Goal: Task Accomplishment & Management: Manage account settings

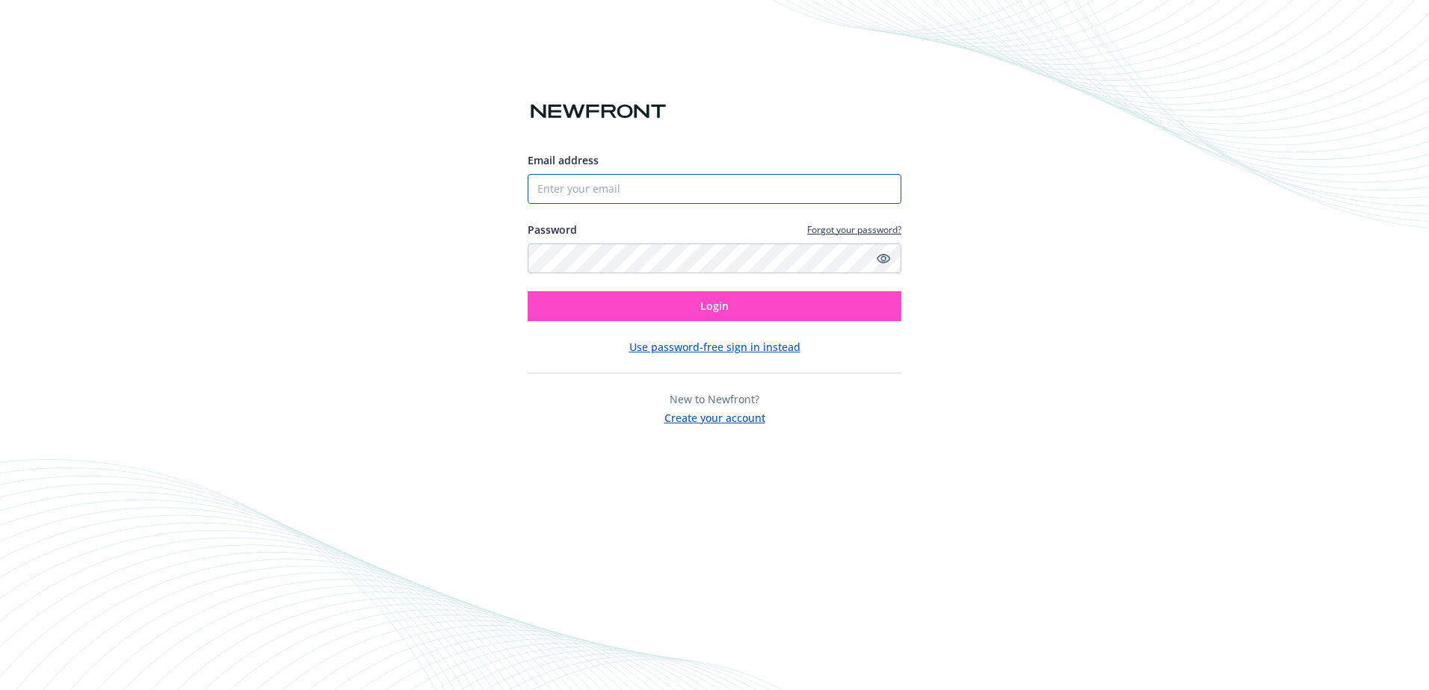
type input "[EMAIL_ADDRESS][DOMAIN_NAME]"
click at [726, 313] on button "Login" at bounding box center [715, 306] width 374 height 30
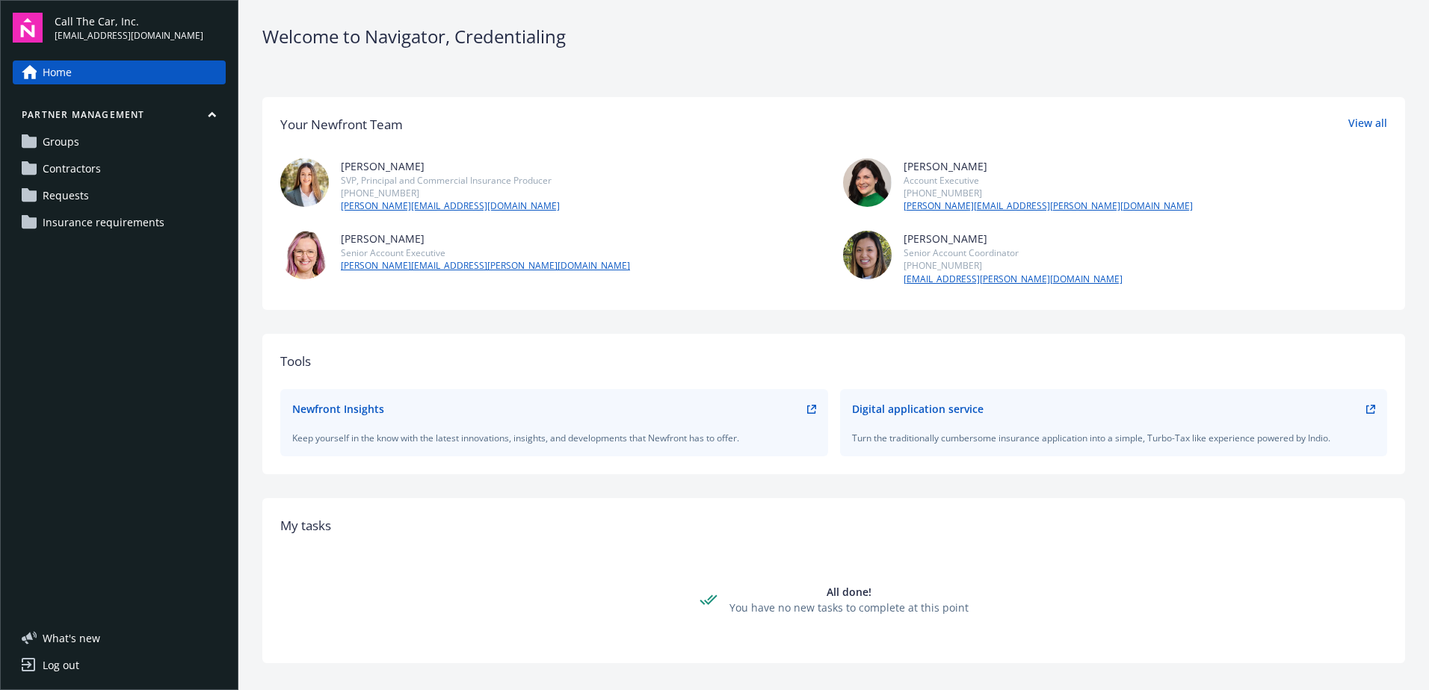
click at [61, 188] on span "Requests" at bounding box center [66, 196] width 46 height 24
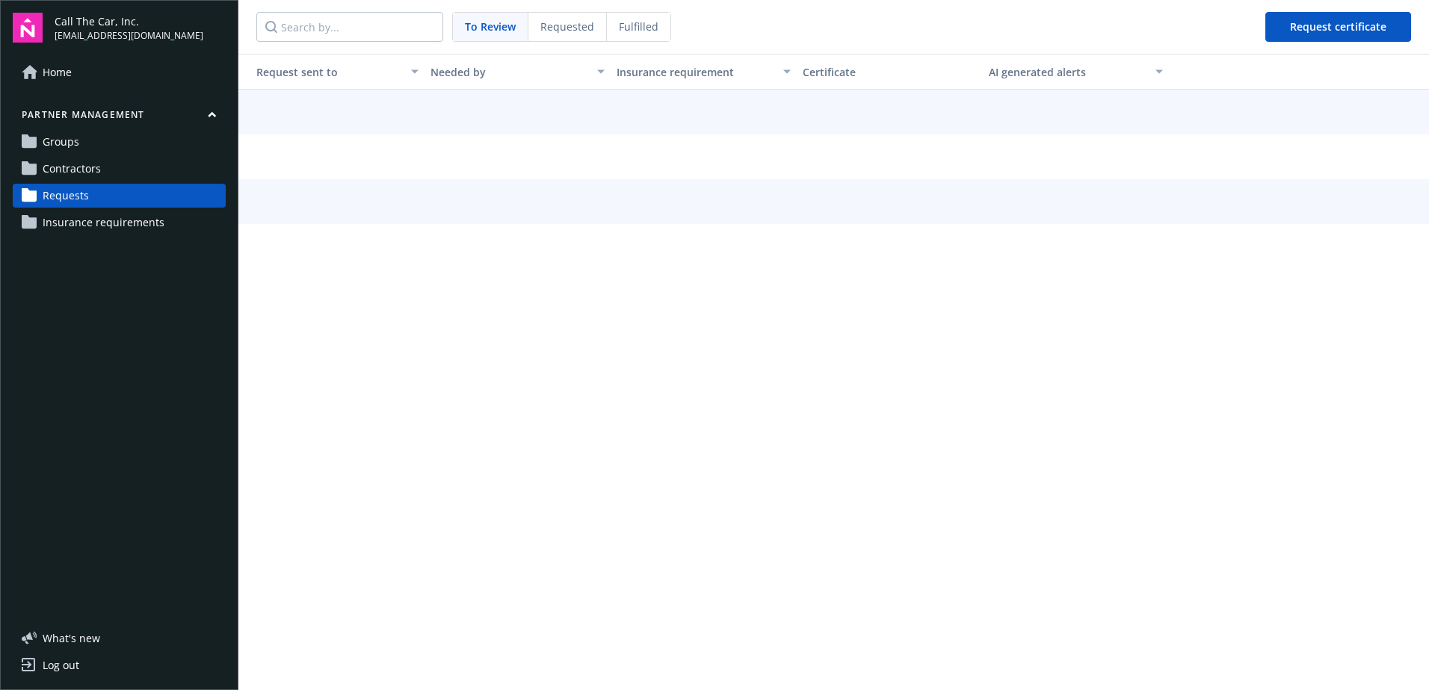
click at [551, 34] on div "Requested" at bounding box center [567, 27] width 78 height 28
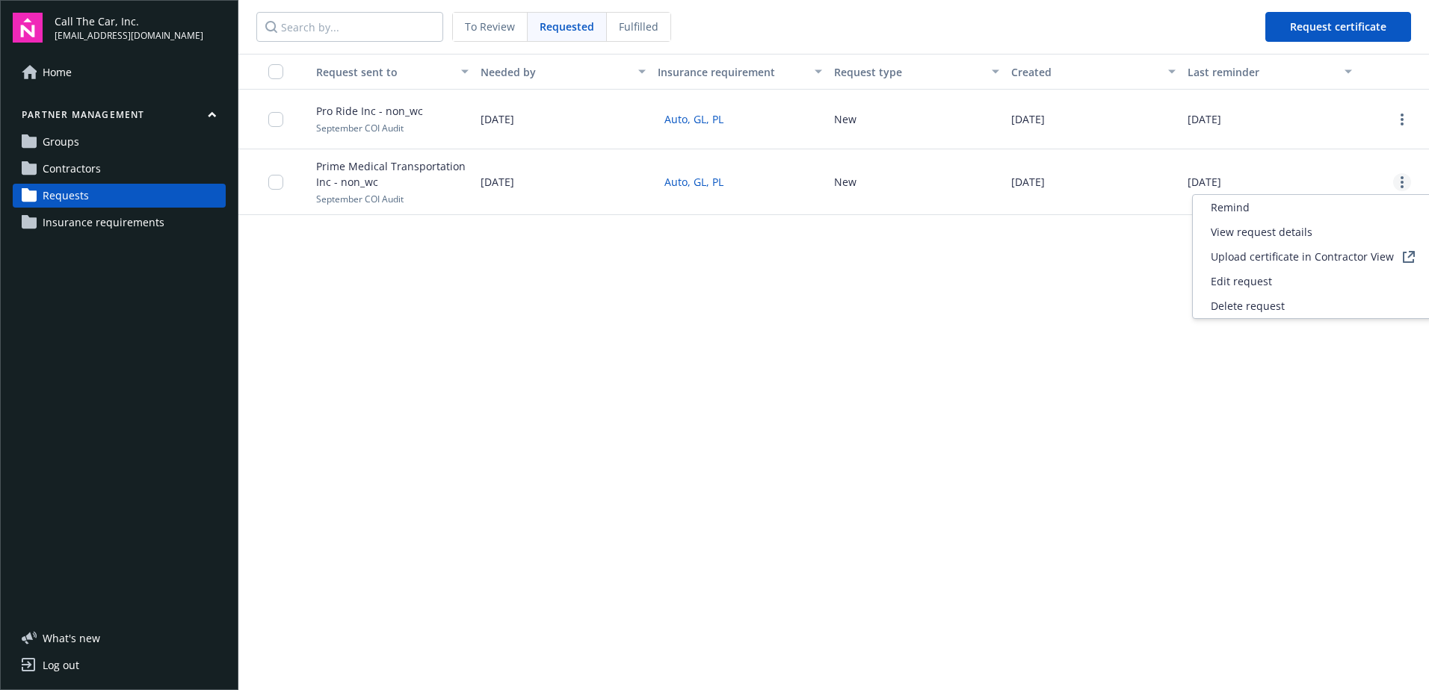
click at [1400, 175] on link "more" at bounding box center [1402, 182] width 18 height 18
click at [1252, 297] on div "Delete request" at bounding box center [1313, 306] width 240 height 25
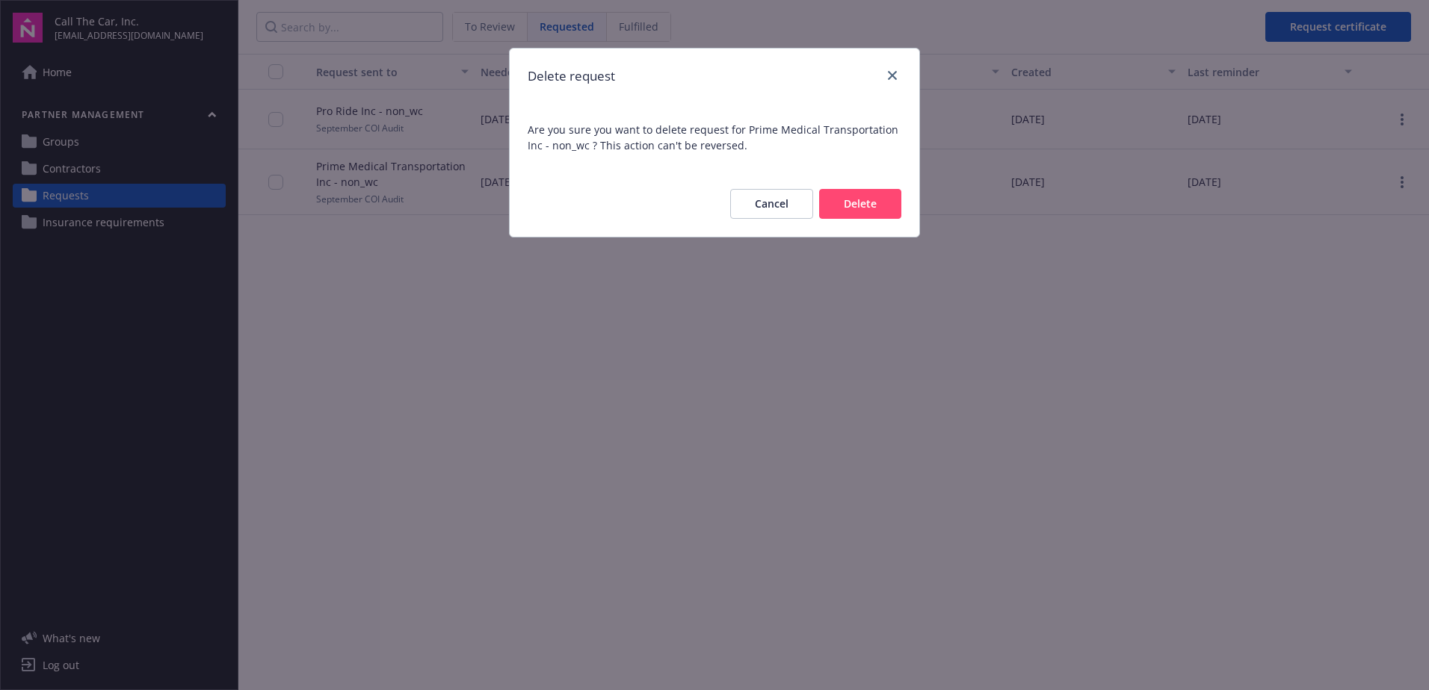
click at [879, 212] on button "Delete" at bounding box center [860, 204] width 82 height 30
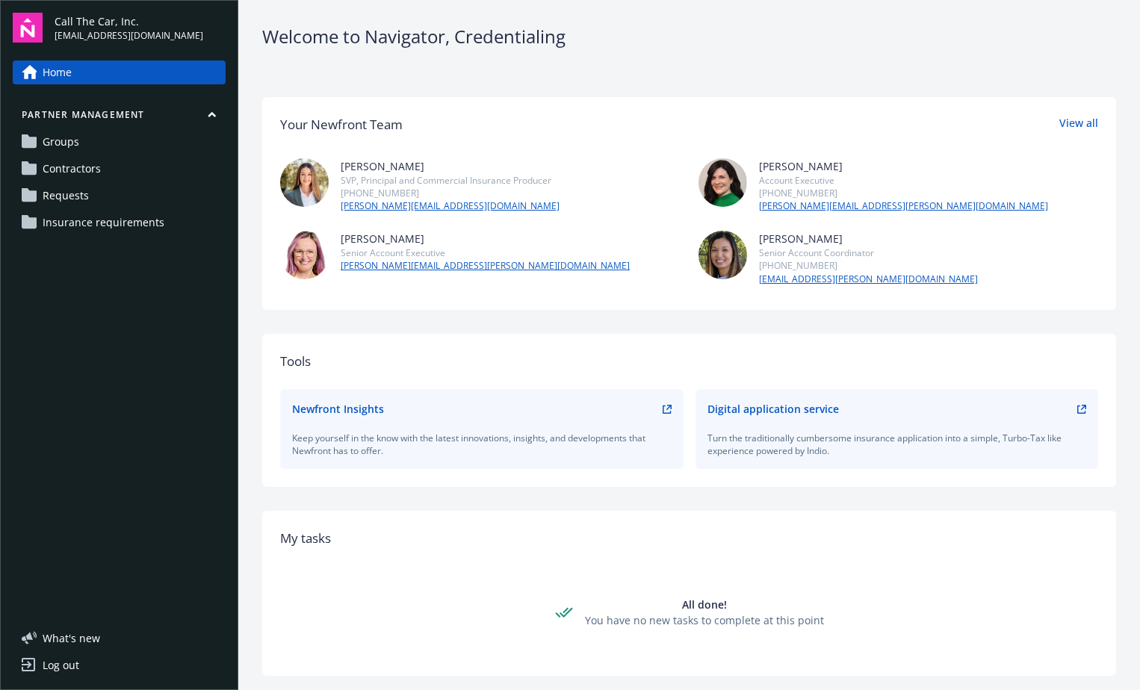
click at [112, 190] on link "Requests" at bounding box center [119, 196] width 213 height 24
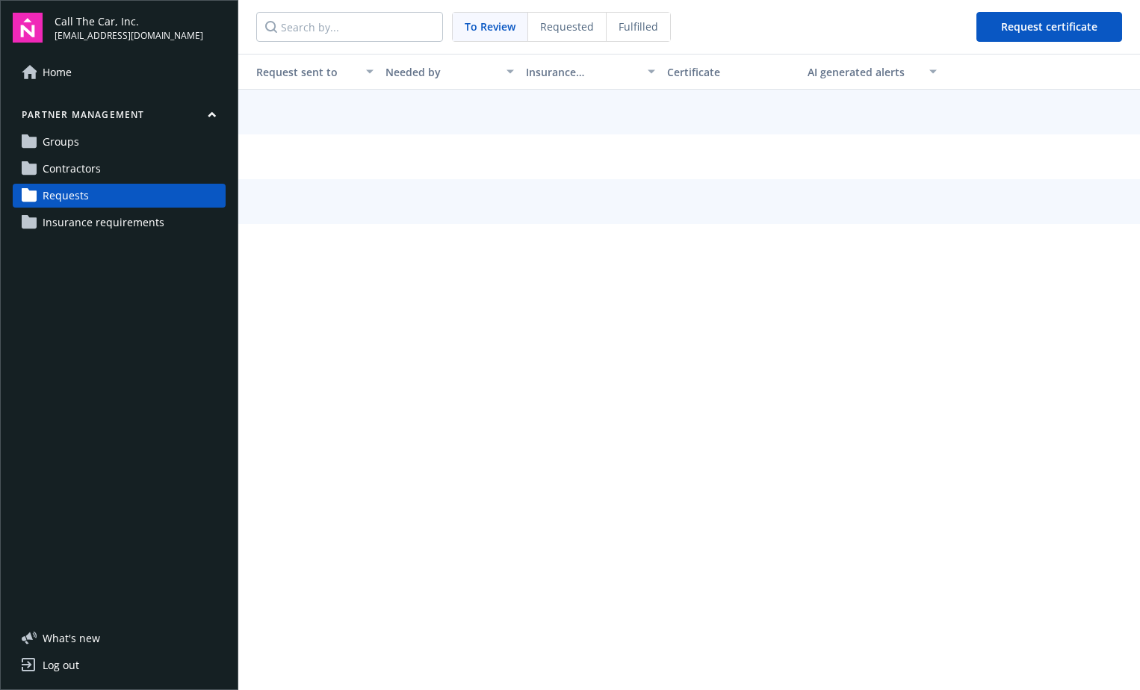
click at [559, 22] on span "Requested" at bounding box center [567, 27] width 54 height 16
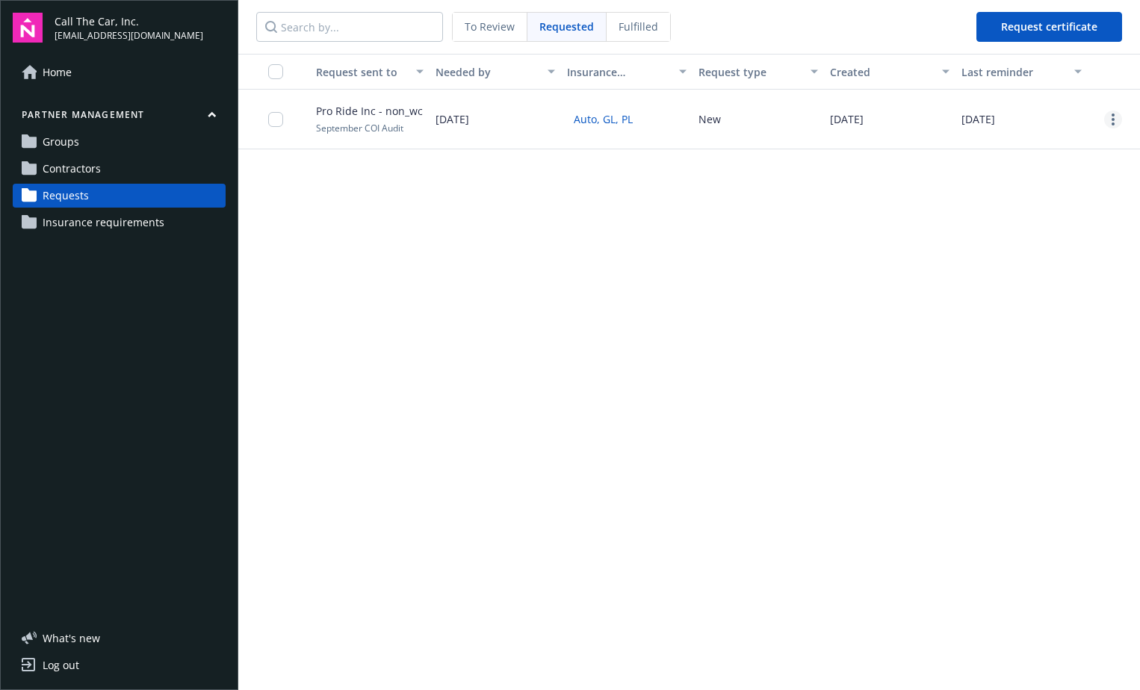
click at [1113, 123] on circle "more" at bounding box center [1113, 124] width 3 height 3
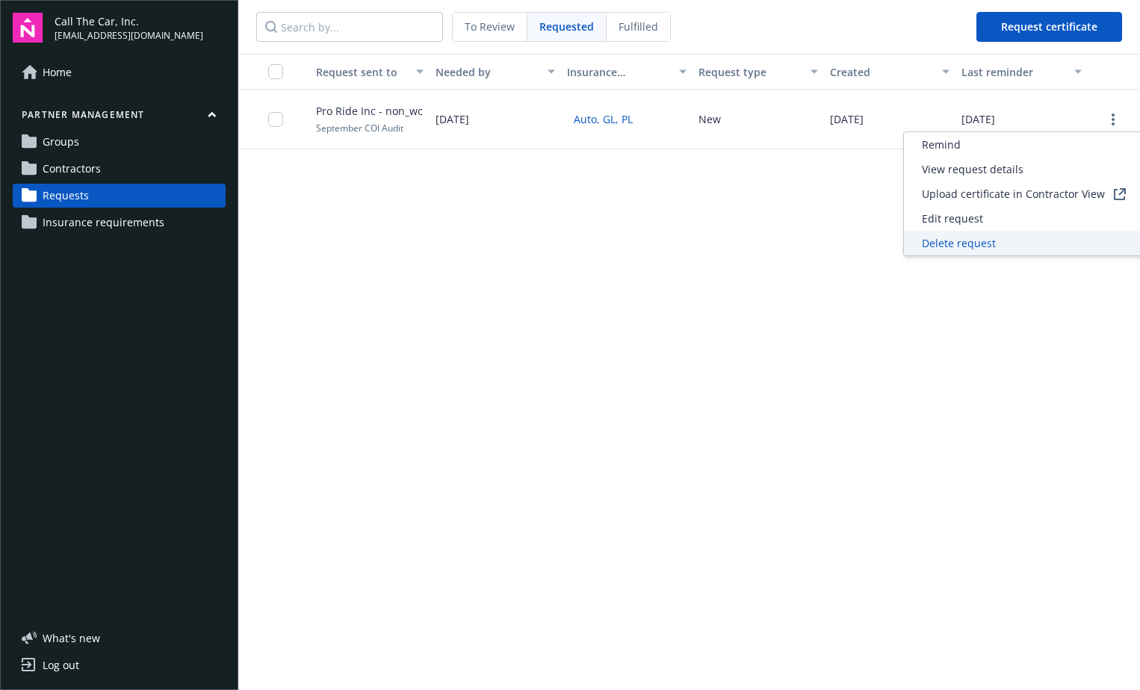
click at [1041, 247] on div "Delete request" at bounding box center [1024, 243] width 240 height 25
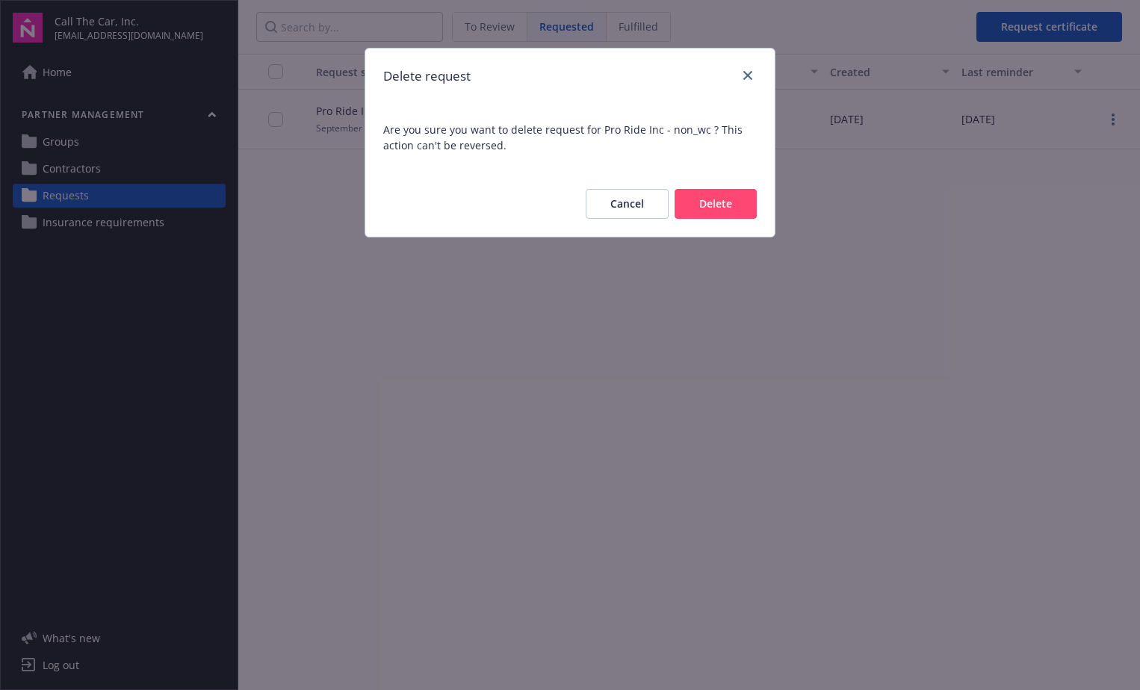
click at [728, 203] on button "Delete" at bounding box center [716, 204] width 82 height 30
